Goal: Task Accomplishment & Management: Complete application form

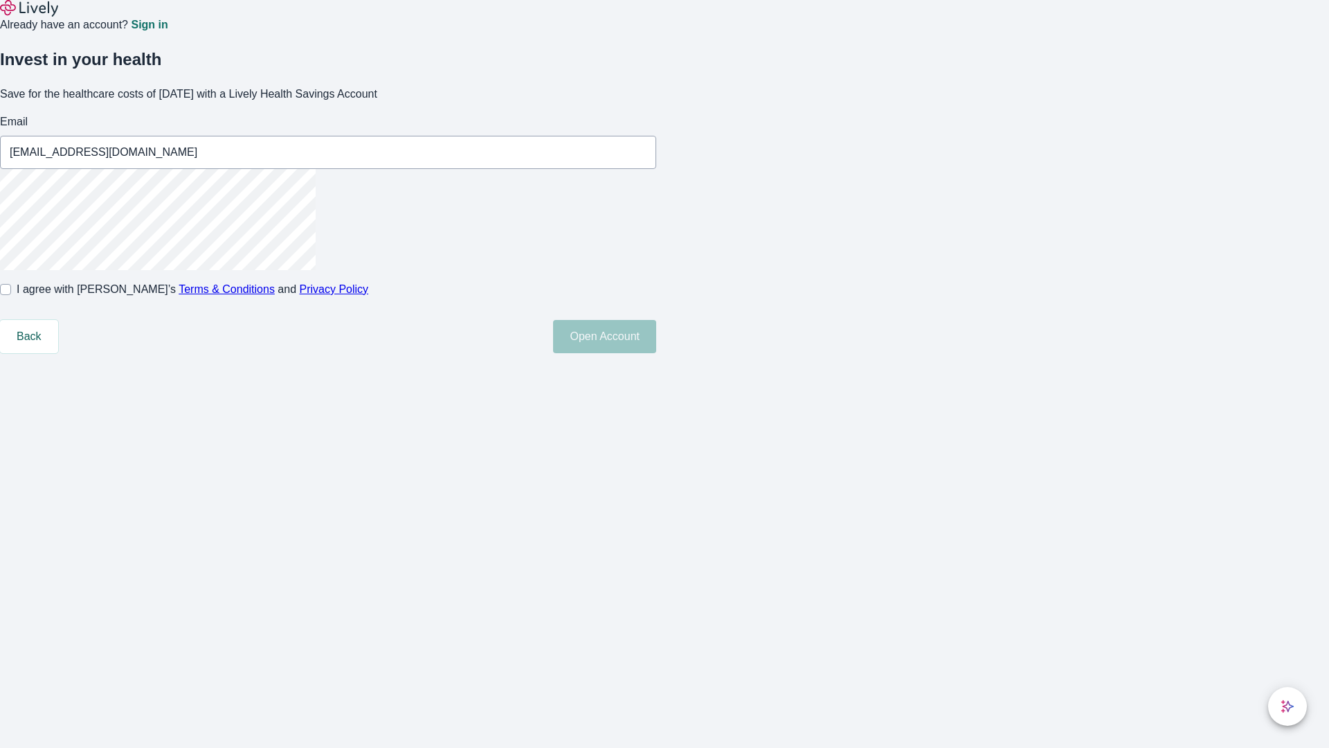
click at [11, 295] on input "I agree with Lively’s Terms & Conditions and Privacy Policy" at bounding box center [5, 289] width 11 height 11
checkbox input "true"
click at [656, 353] on button "Open Account" at bounding box center [604, 336] width 103 height 33
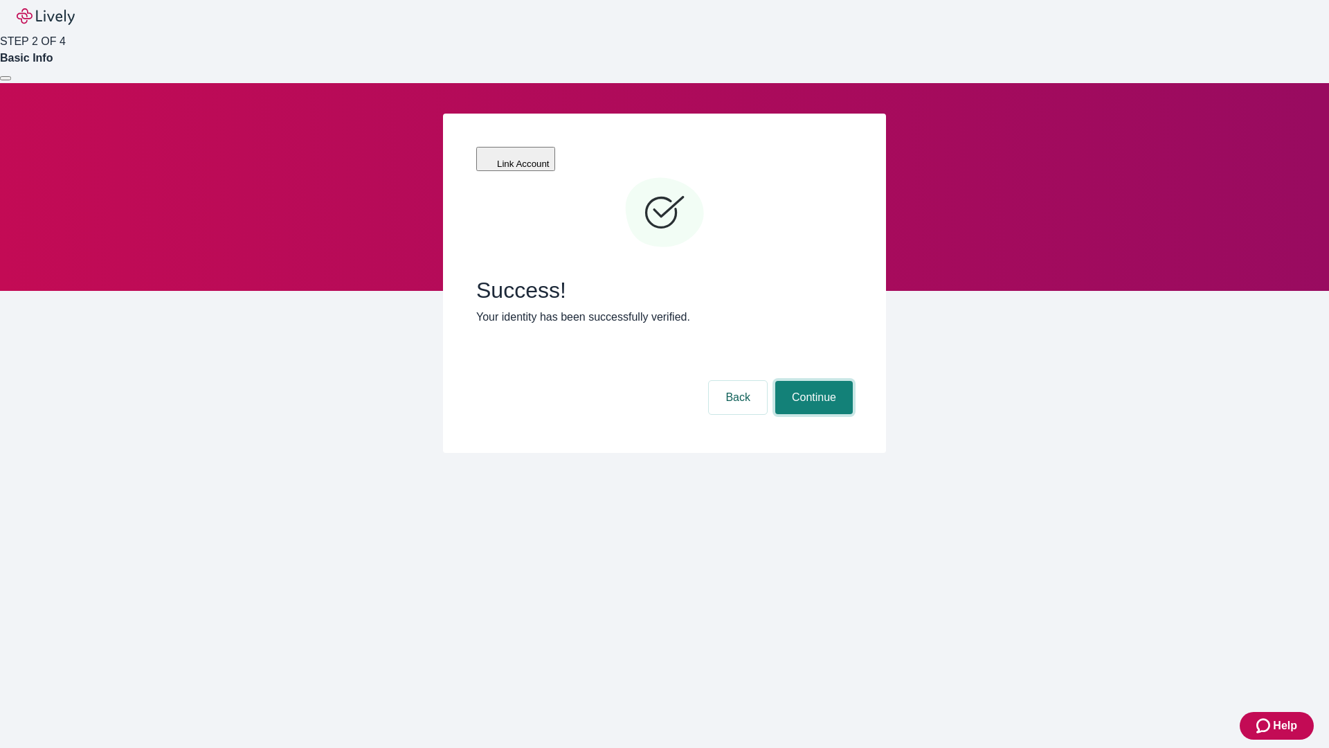
click at [812, 381] on button "Continue" at bounding box center [814, 397] width 78 height 33
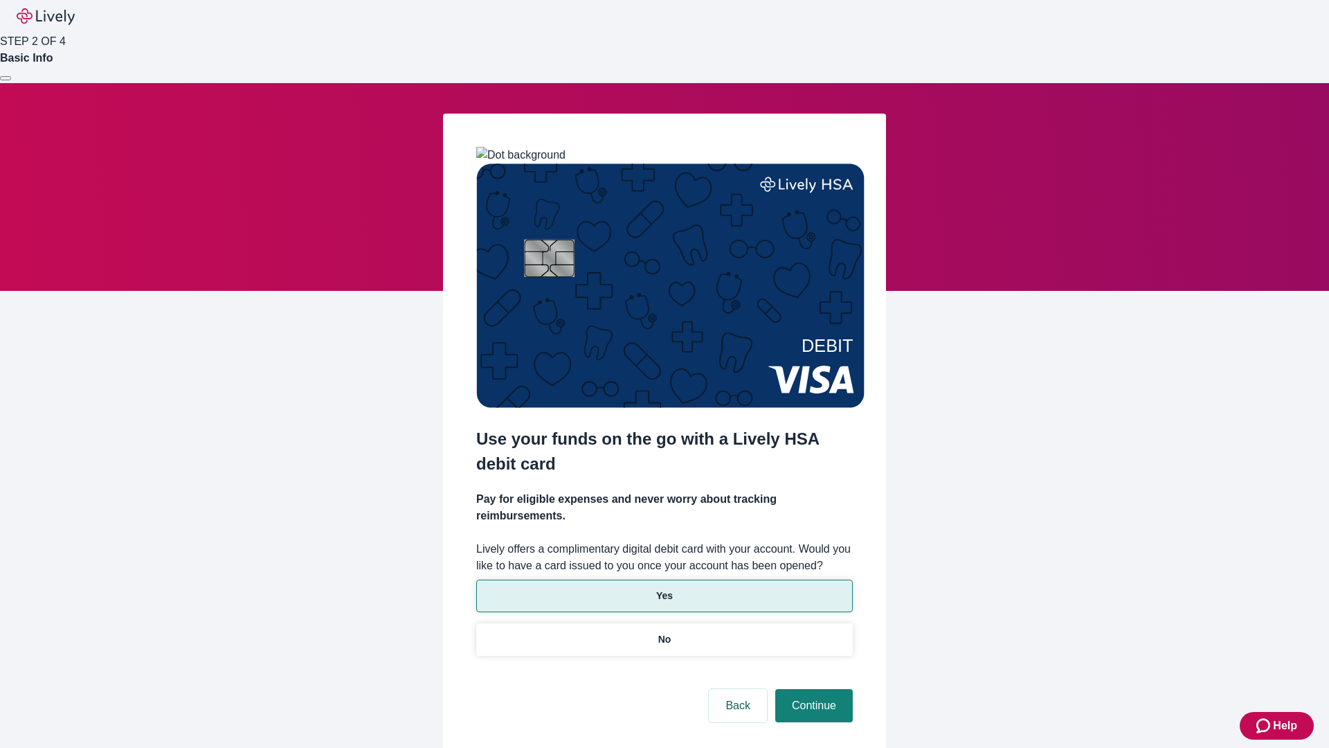
click at [664, 588] on p "Yes" at bounding box center [664, 595] width 17 height 15
click at [812, 689] on button "Continue" at bounding box center [814, 705] width 78 height 33
